Goal: Task Accomplishment & Management: Manage account settings

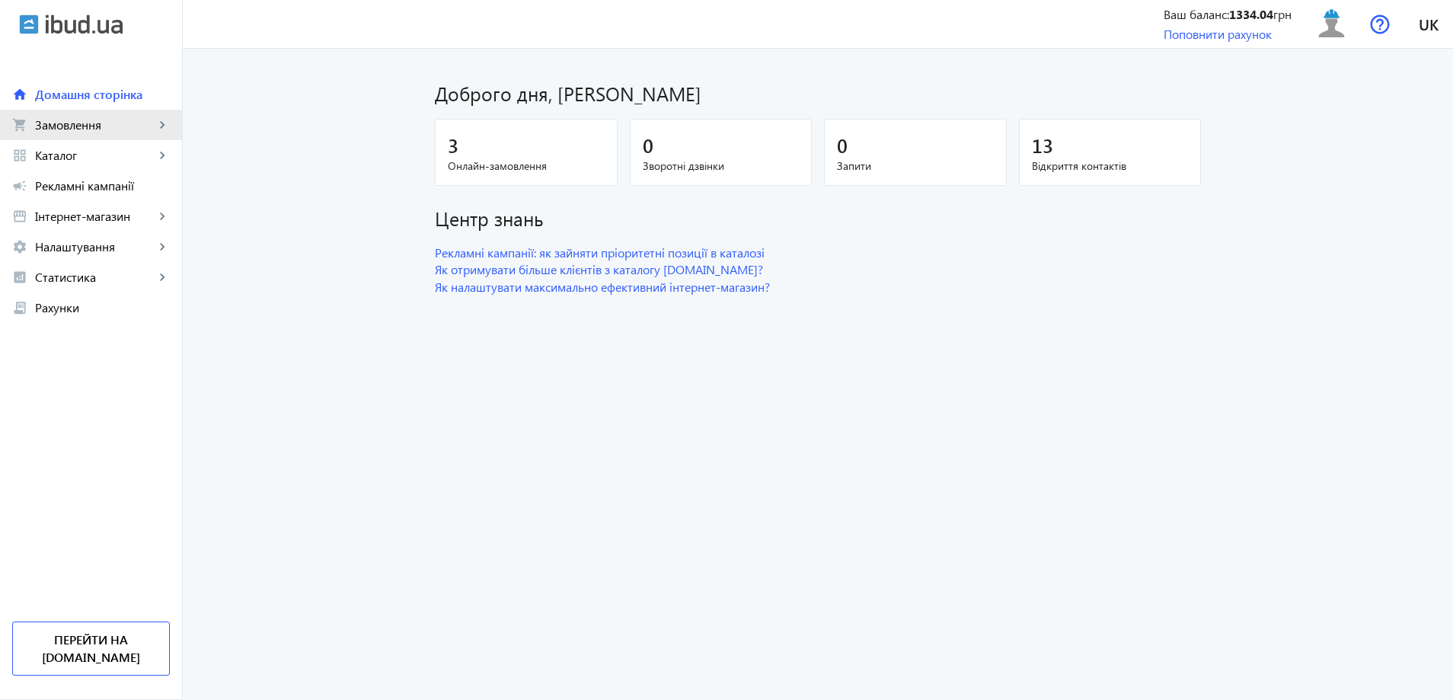
click at [62, 123] on span "Замовлення" at bounding box center [95, 124] width 120 height 15
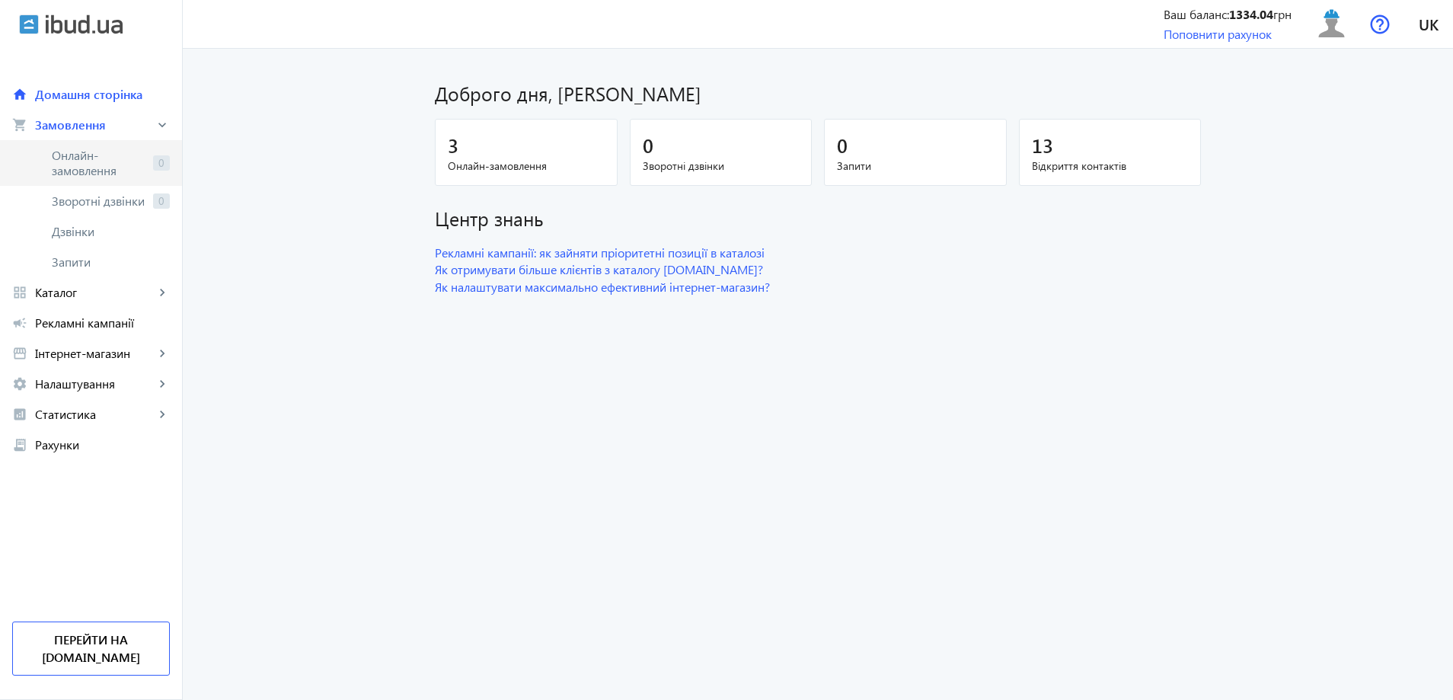
click at [72, 164] on span "Онлайн-замовлення" at bounding box center [99, 163] width 95 height 30
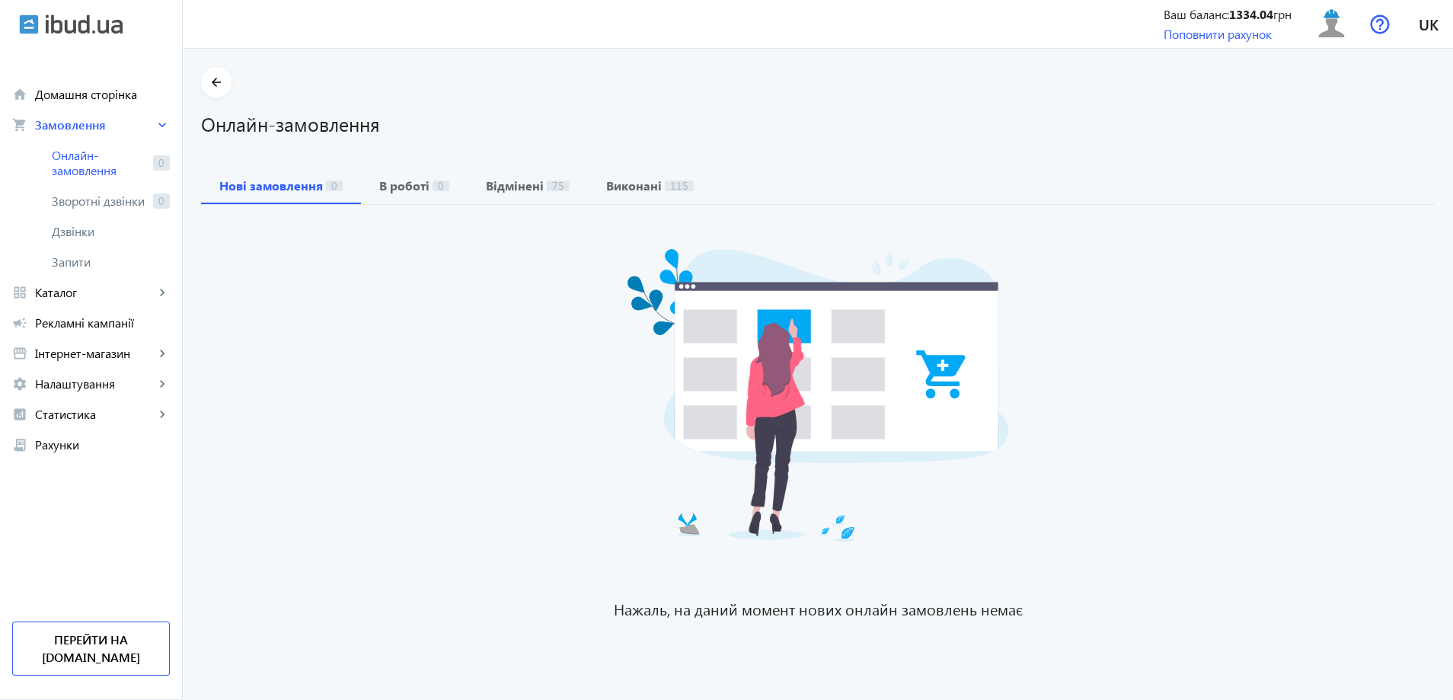
click at [700, 183] on div "Нові замовлення 0 В роботі 0 Відмінені 75 Виконані 115" at bounding box center [817, 185] width 1233 height 37
click at [654, 180] on span "Виконані 115" at bounding box center [650, 186] width 88 height 12
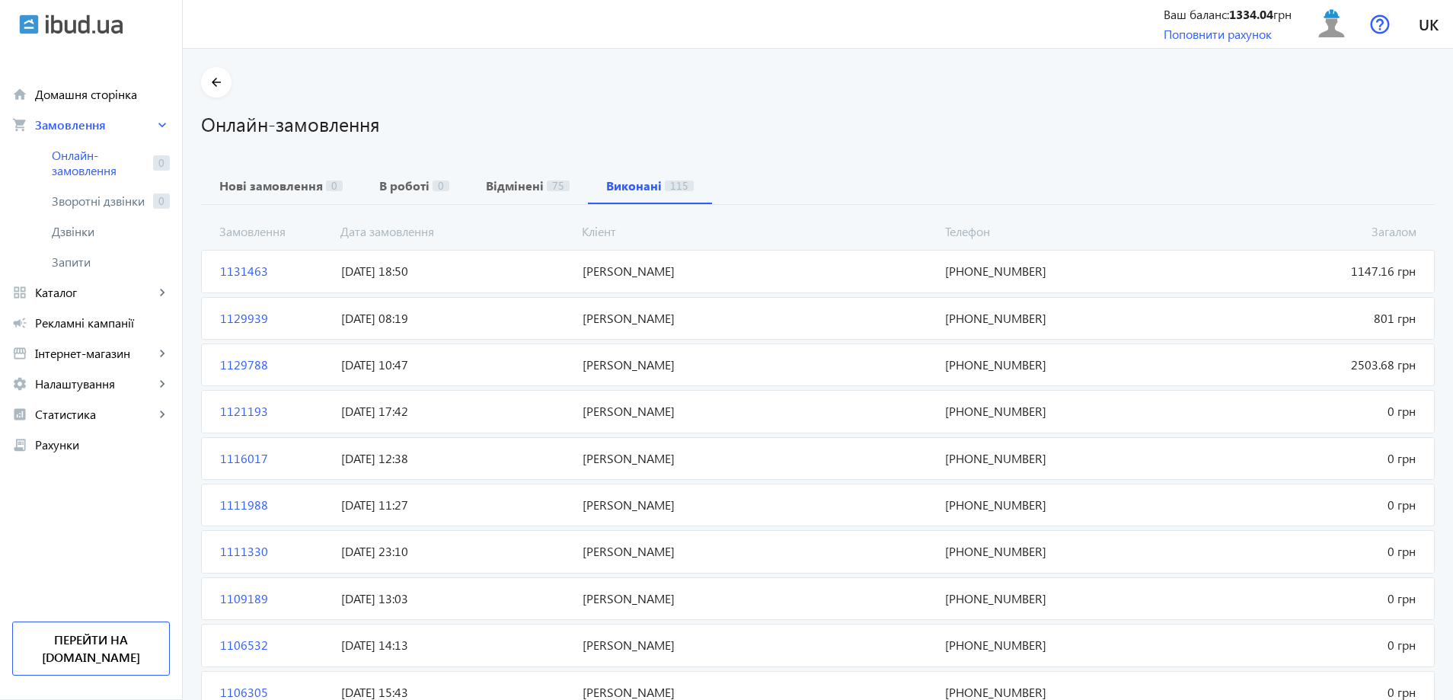
click at [616, 358] on span "[PERSON_NAME]" at bounding box center [757, 364] width 362 height 17
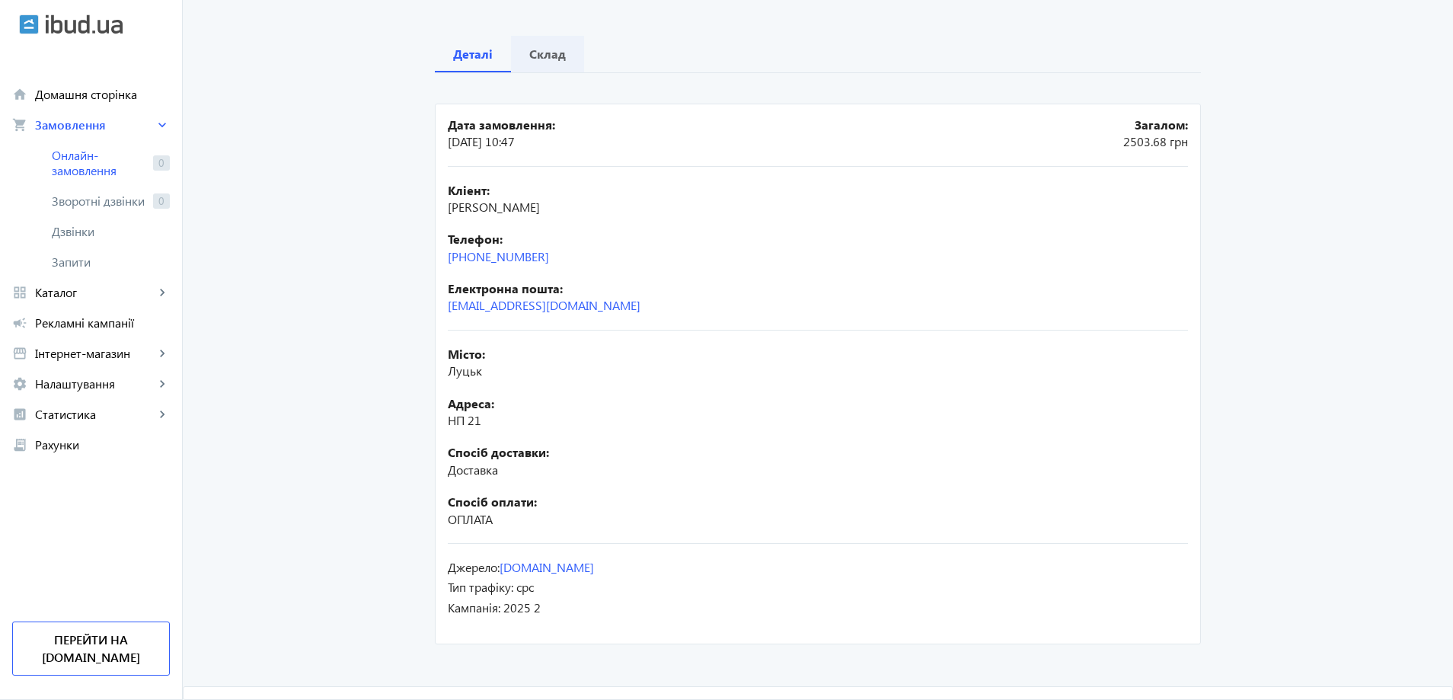
scroll to position [56, 0]
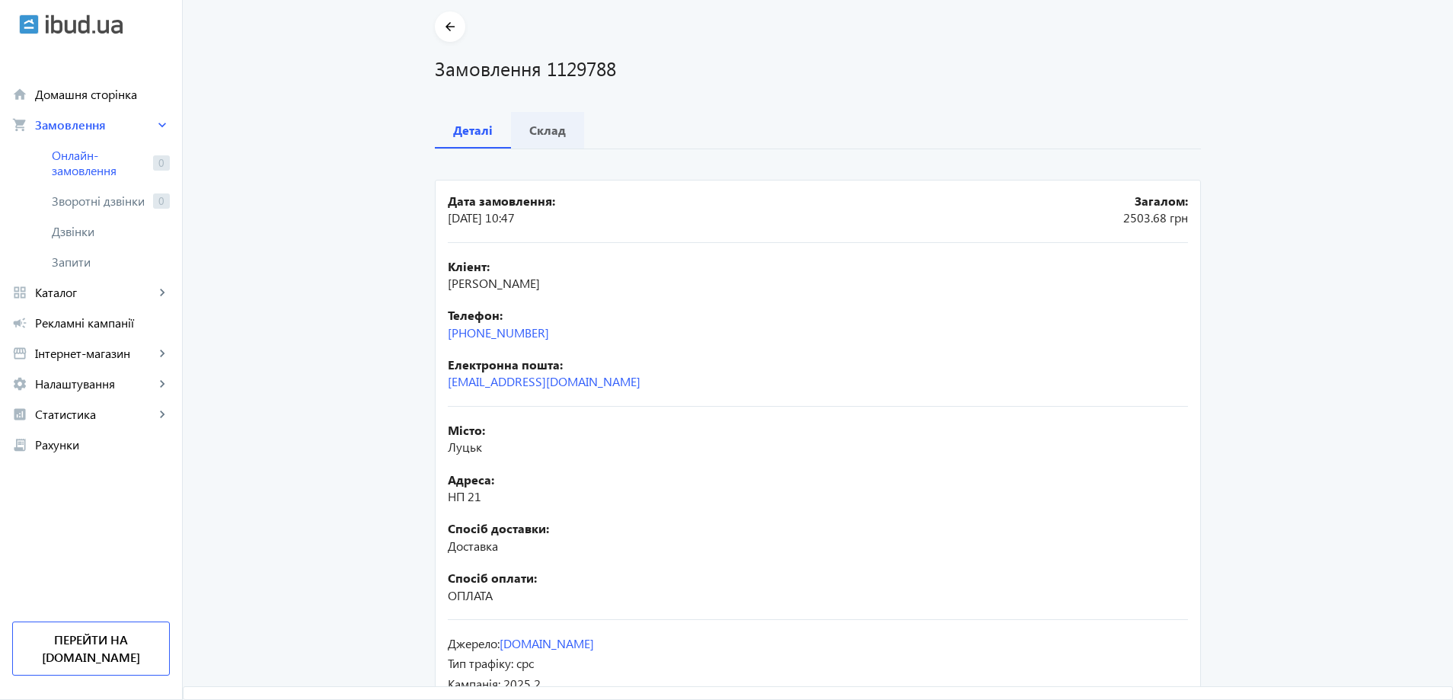
click at [542, 125] on b "Склад" at bounding box center [547, 130] width 37 height 12
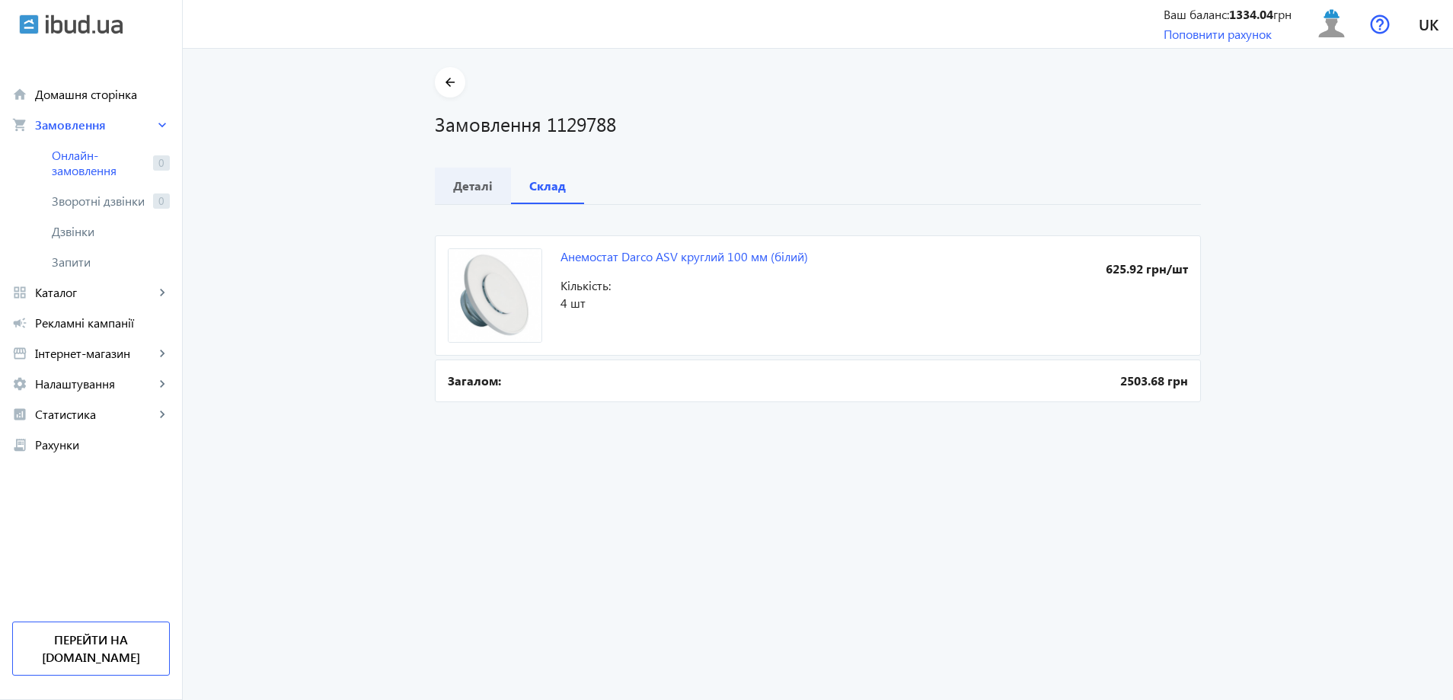
click at [464, 180] on b "Деталі" at bounding box center [473, 186] width 40 height 12
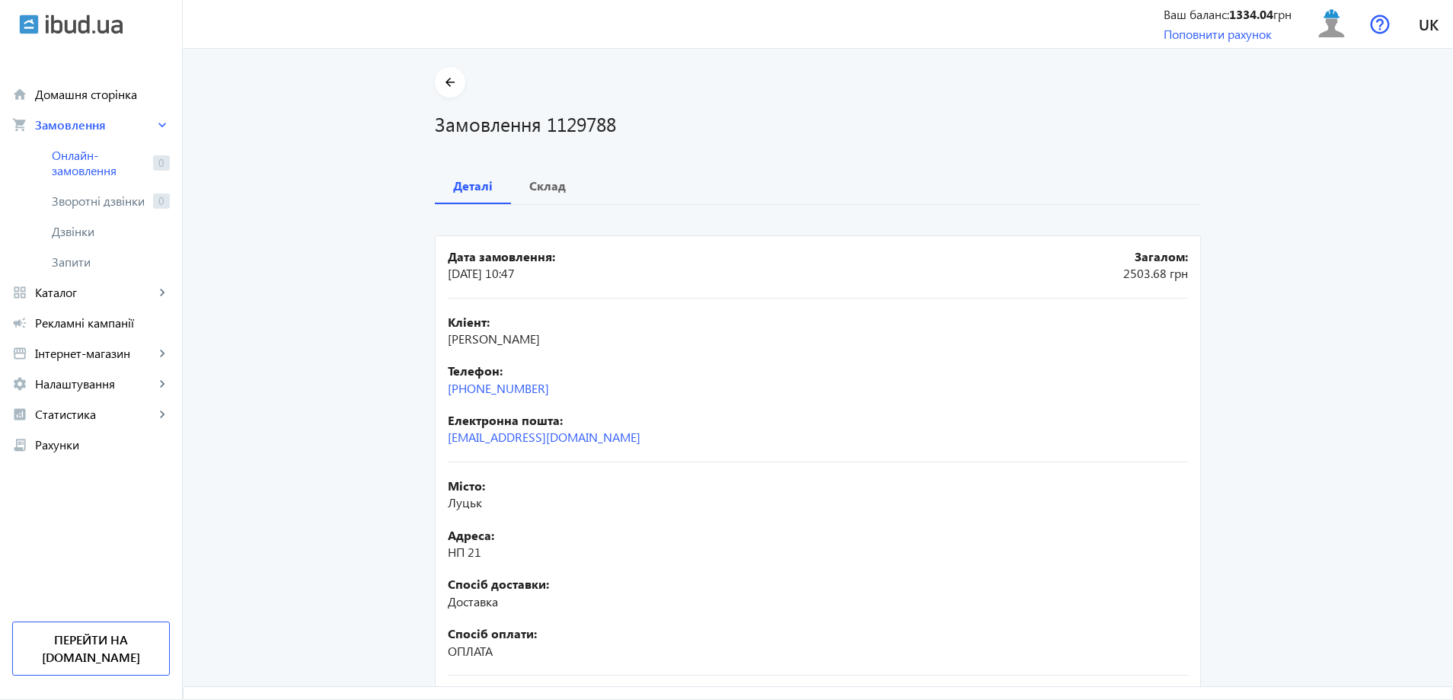
scroll to position [132, 0]
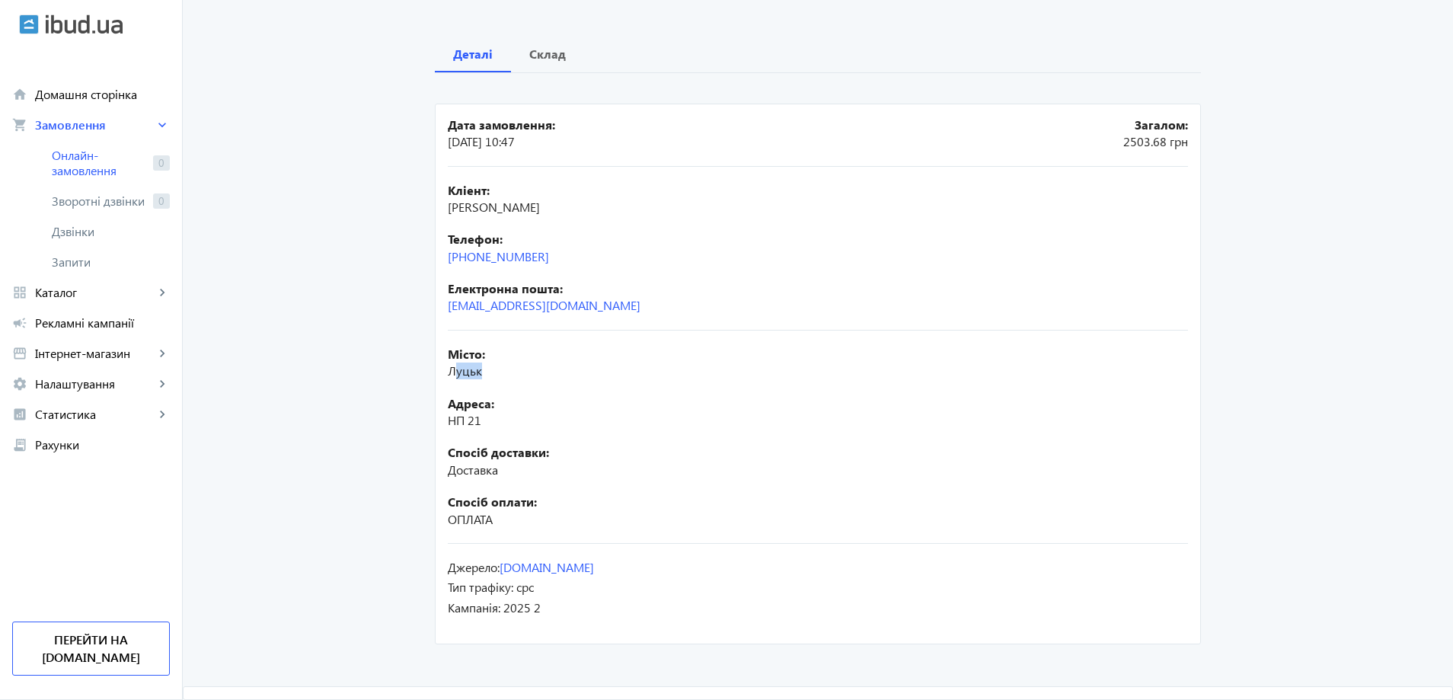
drag, startPoint x: 452, startPoint y: 374, endPoint x: 479, endPoint y: 374, distance: 26.6
click at [479, 374] on div "Місто: Луцьк" at bounding box center [818, 363] width 740 height 34
drag, startPoint x: 445, startPoint y: 434, endPoint x: 492, endPoint y: 445, distance: 47.8
click at [493, 434] on div "Місто: Луцьк Адреса: НП 21 Спосіб доставки: Доставка Спосіб оплати: ОПЛАТА" at bounding box center [818, 436] width 740 height 213
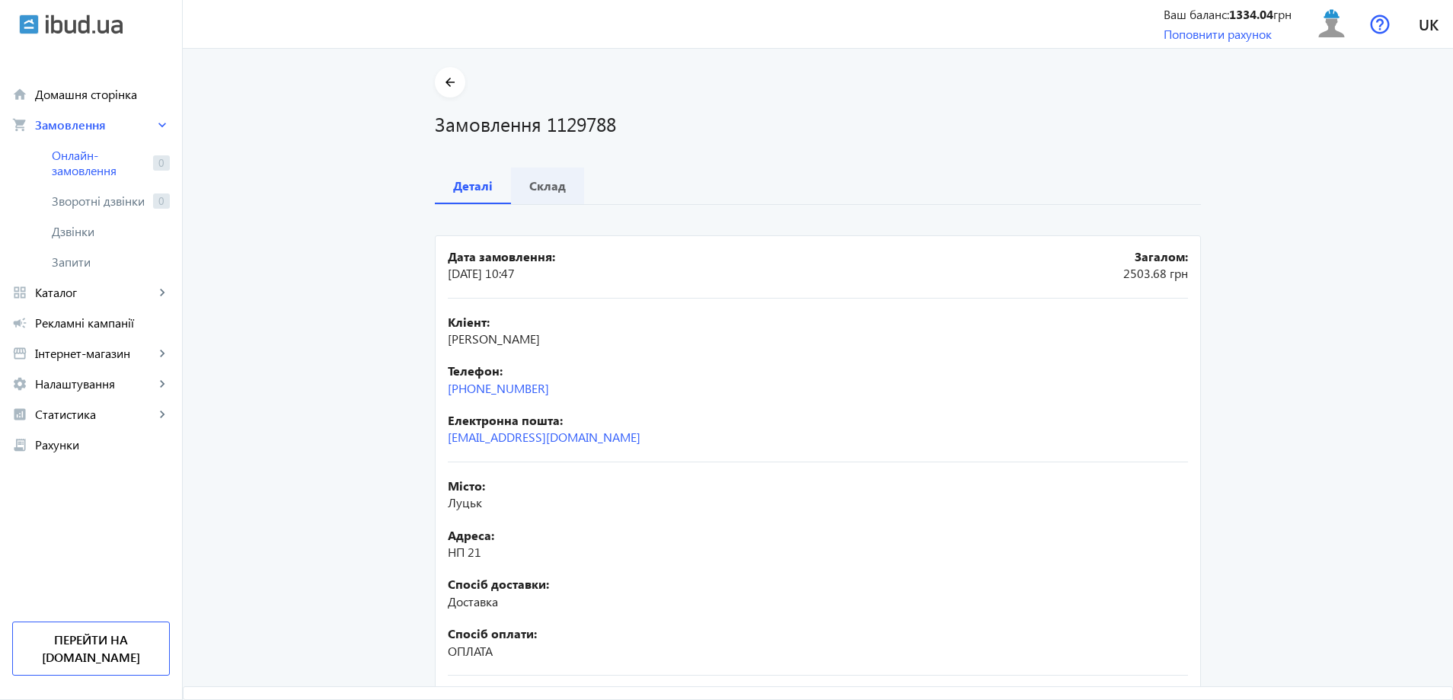
click at [534, 183] on b "Склад" at bounding box center [547, 186] width 37 height 12
